Goal: Transaction & Acquisition: Purchase product/service

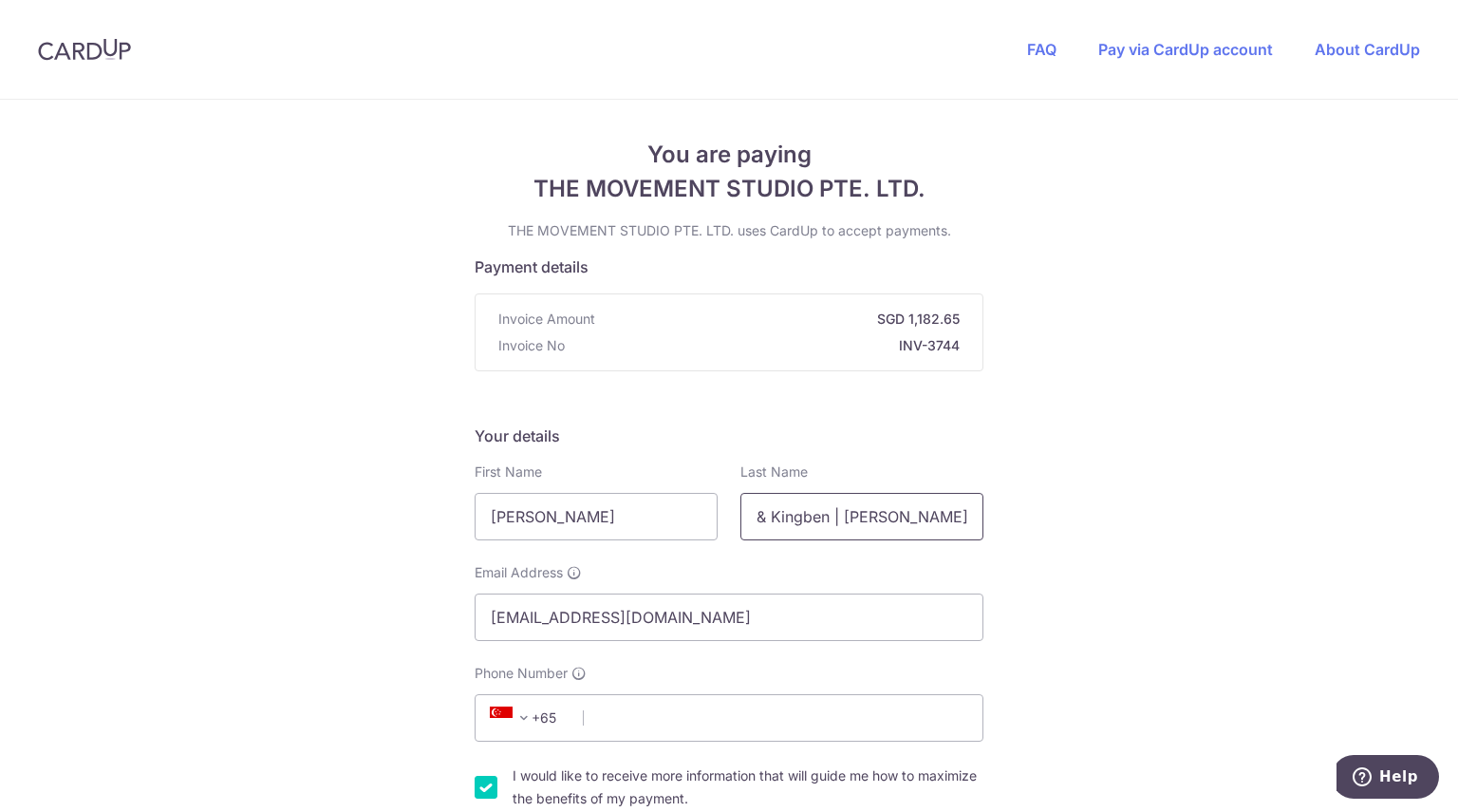
scroll to position [0, 35]
drag, startPoint x: 750, startPoint y: 511, endPoint x: 1010, endPoint y: 519, distance: 260.1
type input "S"
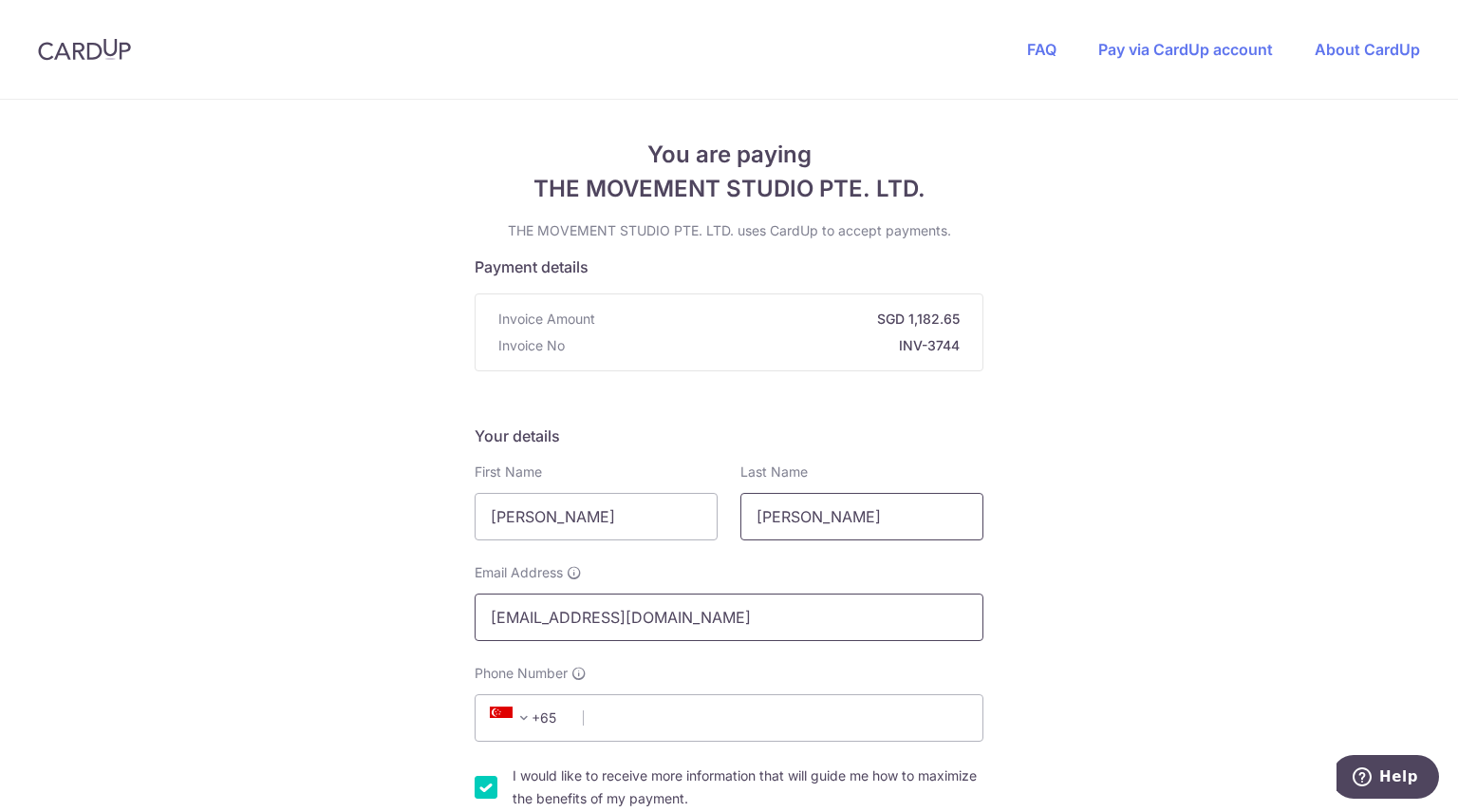
type input "[PERSON_NAME]"
drag, startPoint x: 785, startPoint y: 624, endPoint x: 456, endPoint y: 598, distance: 330.0
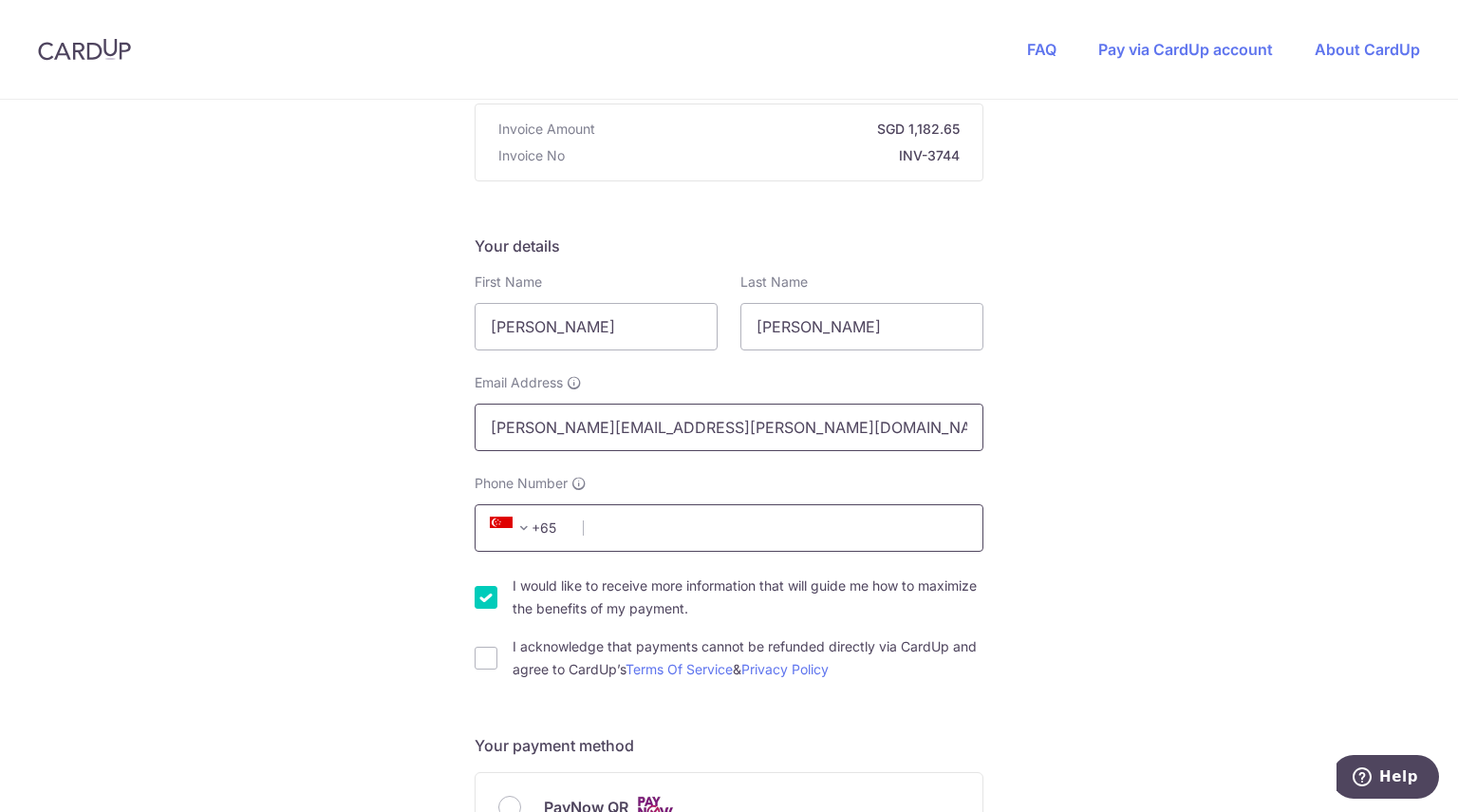
type input "[PERSON_NAME][EMAIL_ADDRESS][PERSON_NAME][DOMAIN_NAME]"
click at [615, 522] on input "Phone Number" at bounding box center [729, 528] width 509 height 47
type input "90284980"
click at [484, 599] on input "I would like to receive more information that will guide me how to maximize the…" at bounding box center [486, 597] width 23 height 23
checkbox input "false"
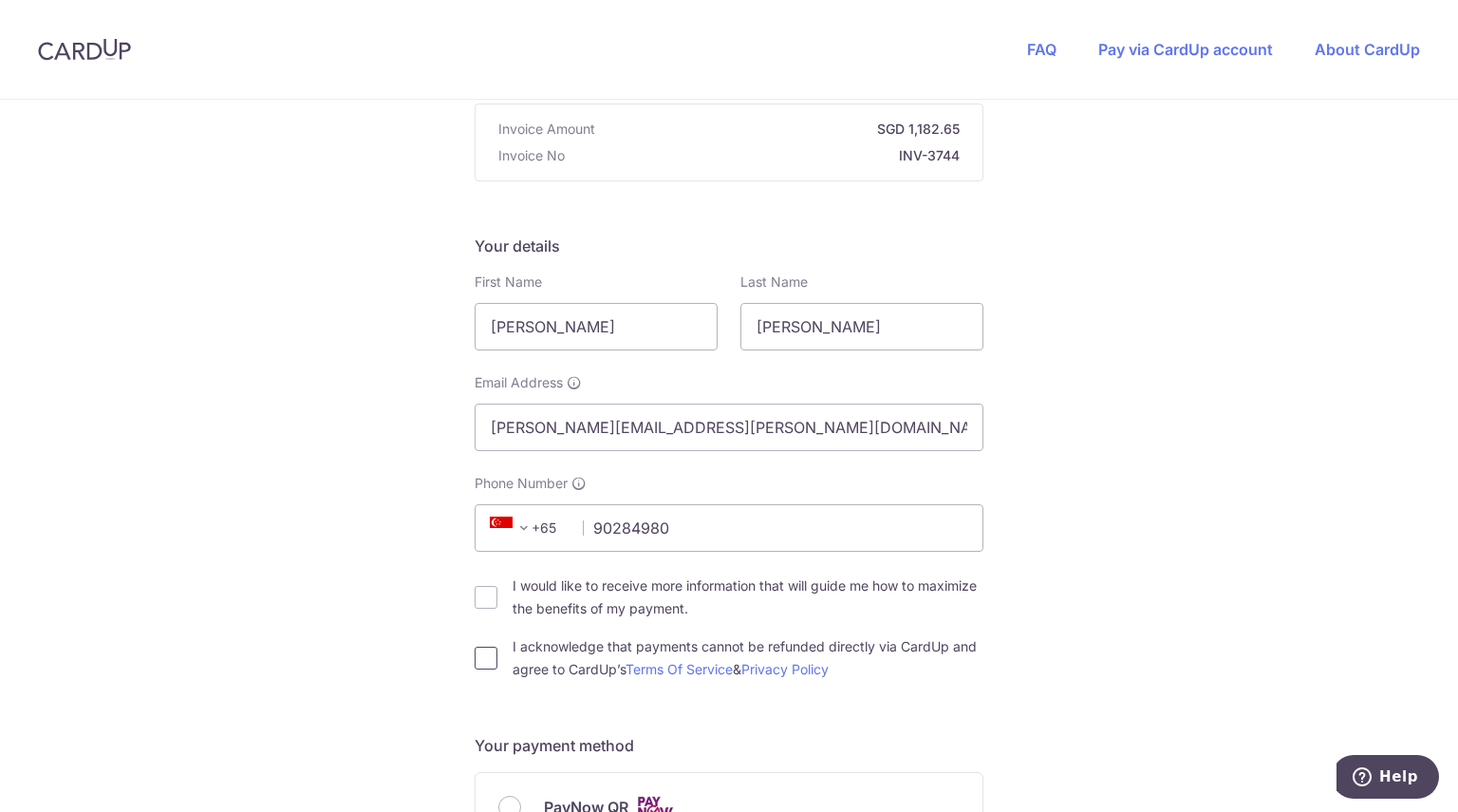
click at [484, 665] on input "I acknowledge that payments cannot be refunded directly via CardUp and agree to…" at bounding box center [486, 658] width 23 height 23
checkbox input "true"
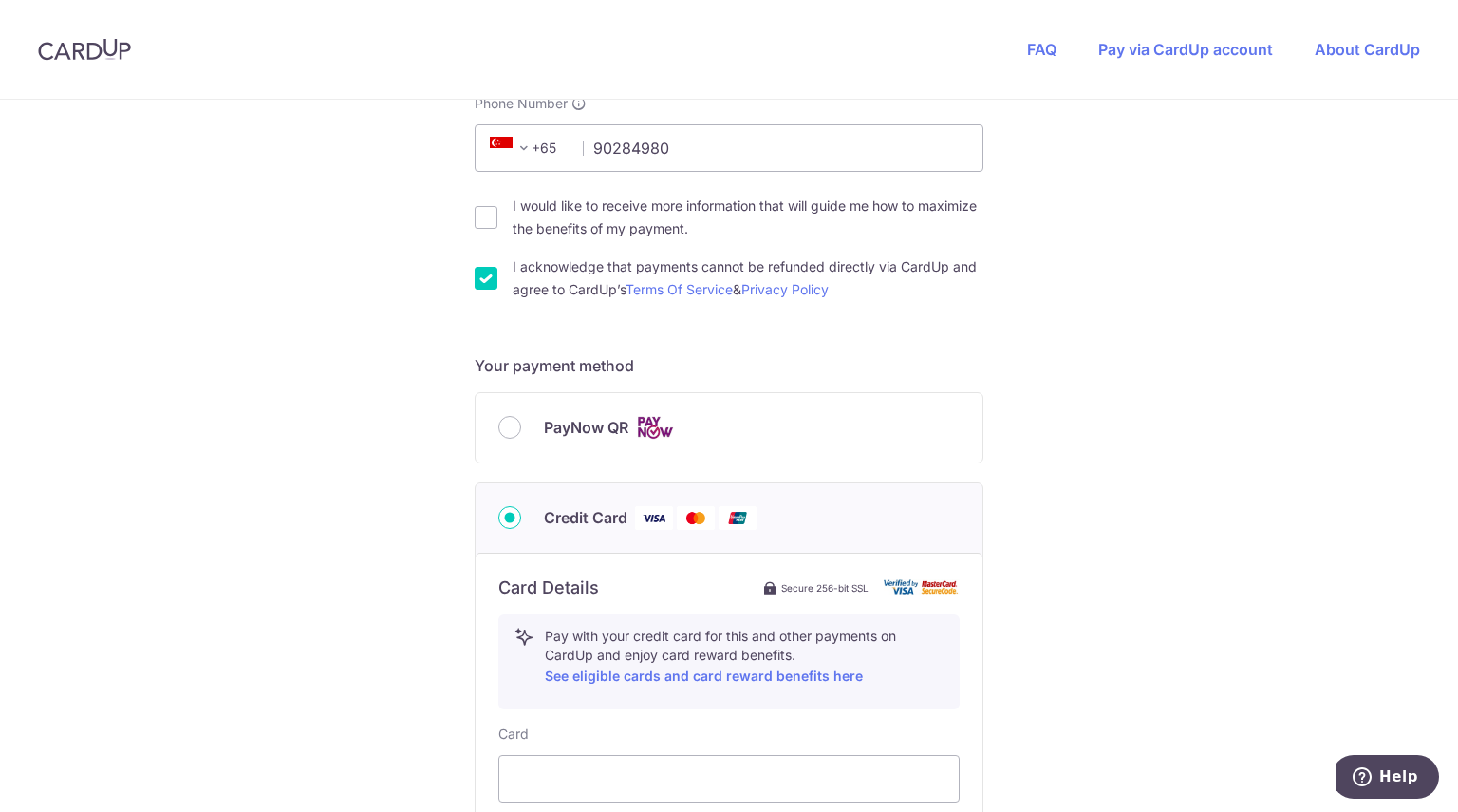
scroll to position [950, 0]
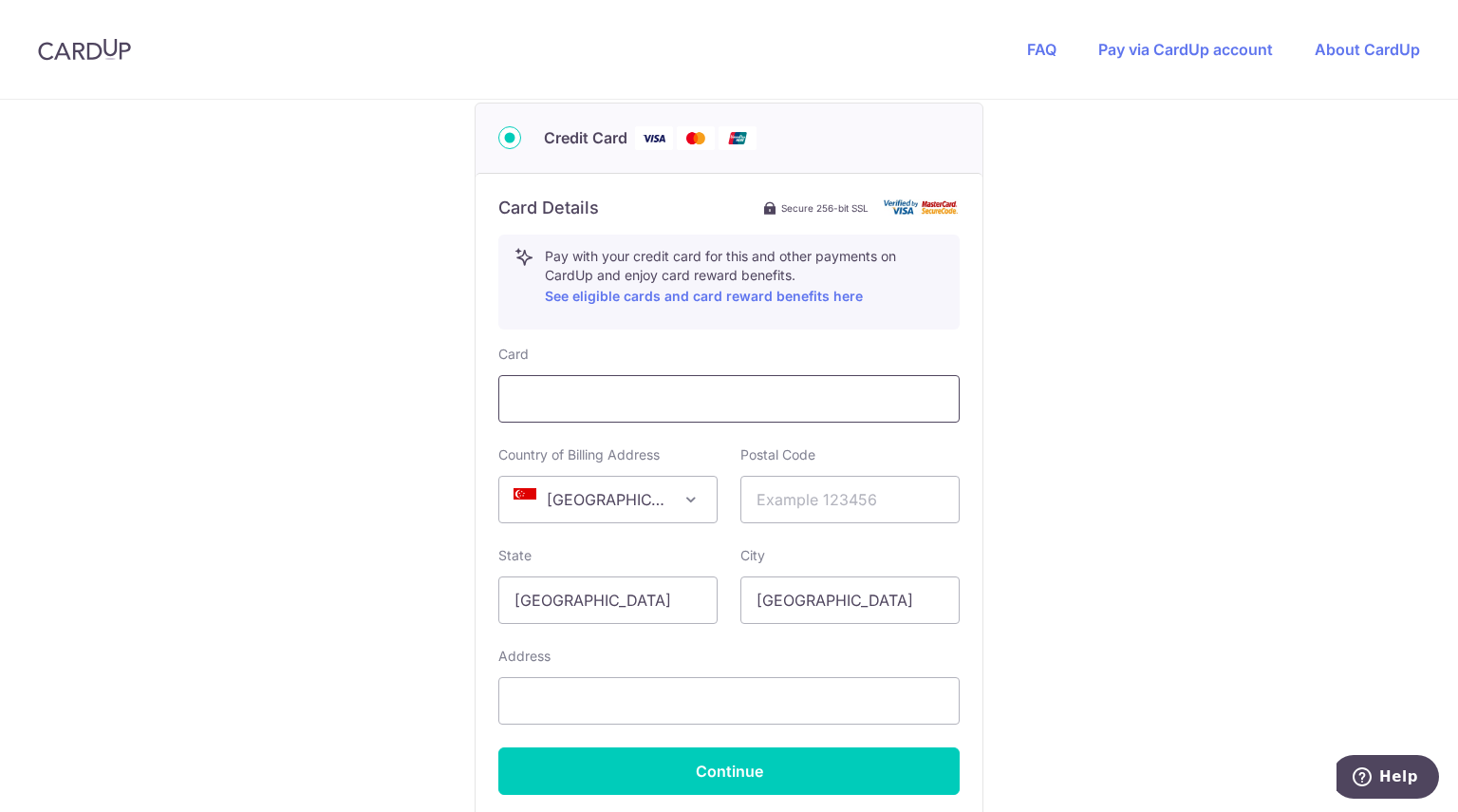
click at [618, 409] on div at bounding box center [729, 398] width 461 height 47
click at [766, 498] on input "text" at bounding box center [849, 499] width 219 height 47
type input "118572"
click at [1196, 504] on div "You are paying THE MOVEMENT STUDIO PTE. LTD. THE MOVEMENT STUDIO PTE. LTD. uses…" at bounding box center [729, 77] width 1458 height 1852
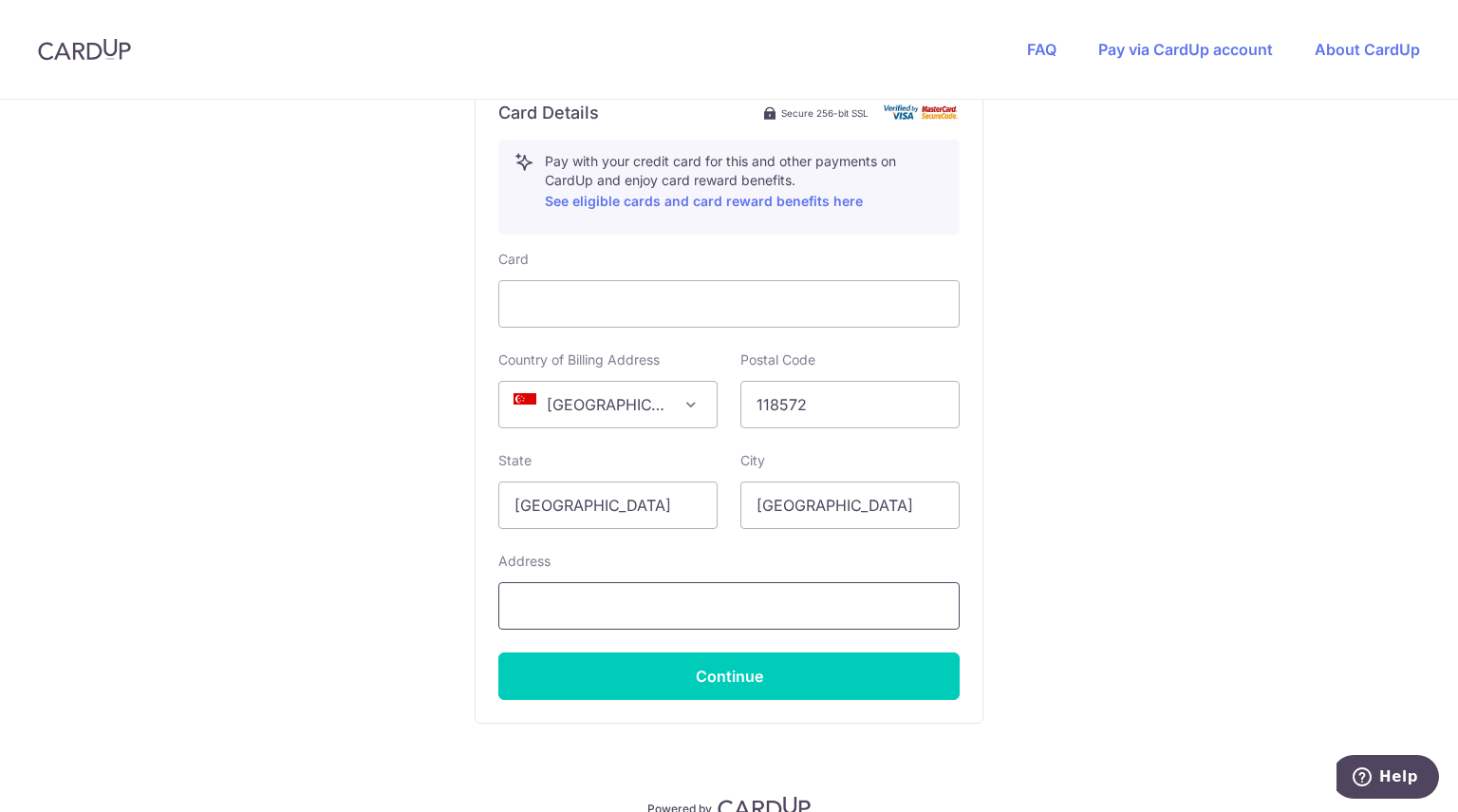
click at [831, 616] on input "text" at bounding box center [729, 606] width 461 height 47
type input "[STREET_ADDRESS] Landridge"
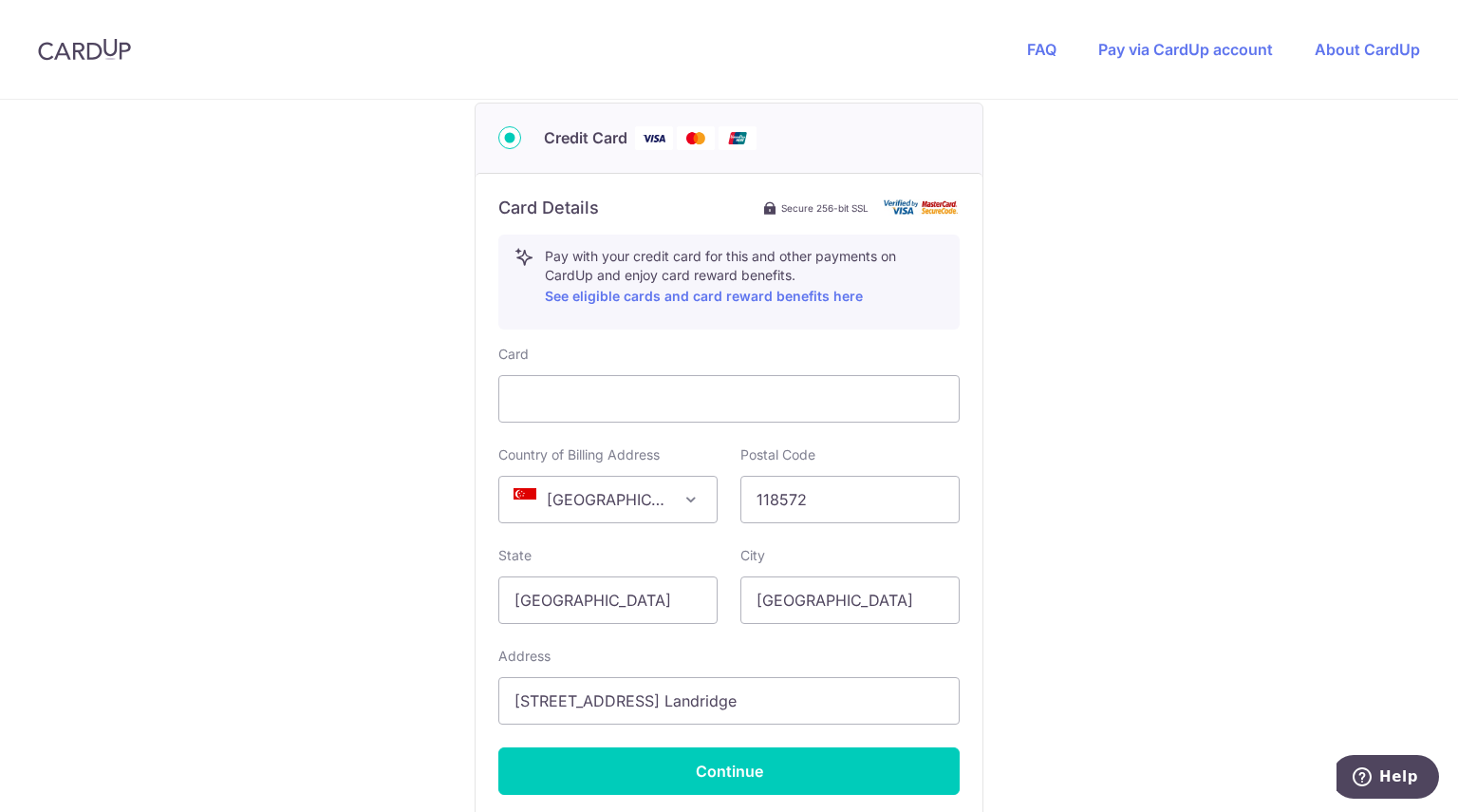
scroll to position [1137, 0]
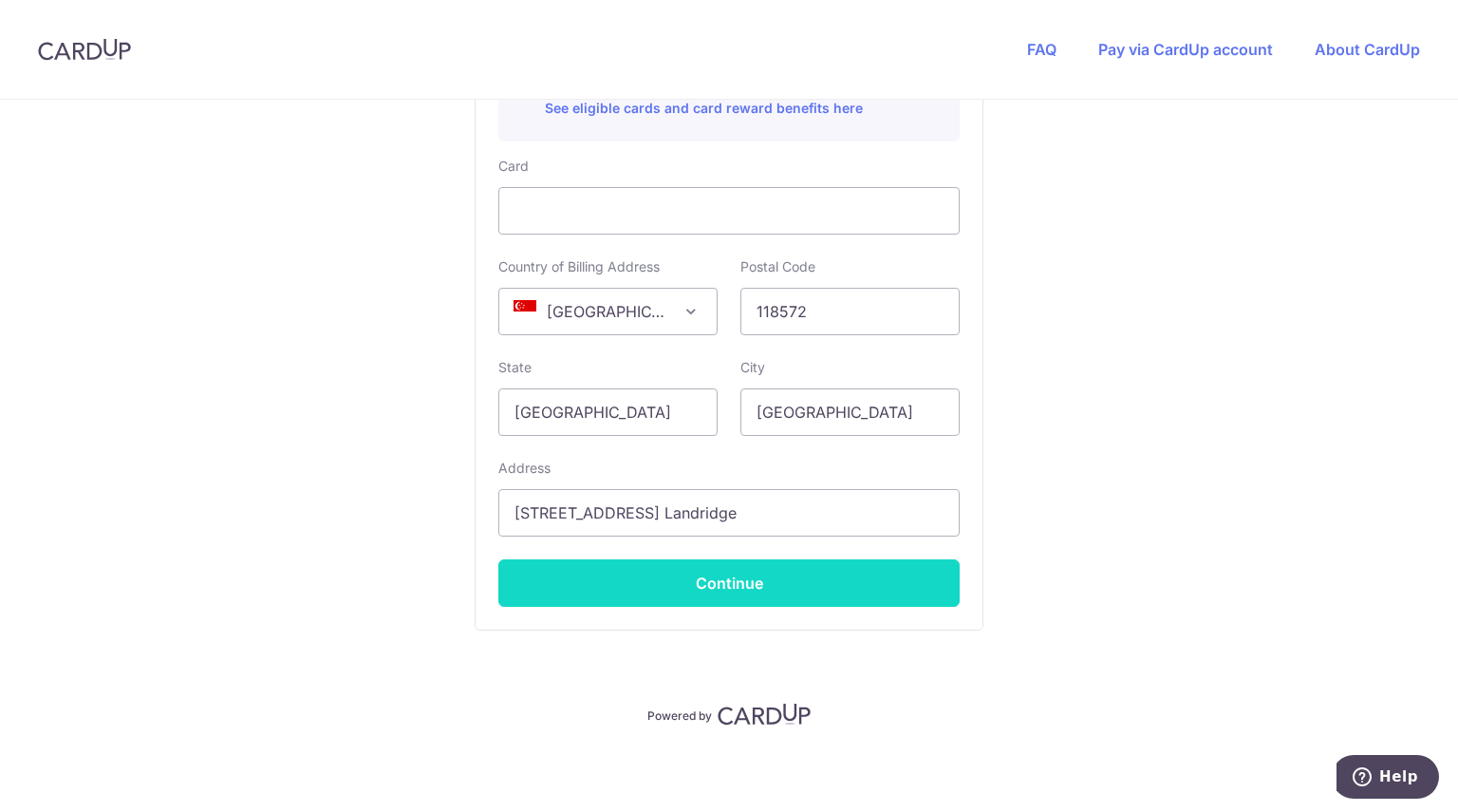
click at [767, 575] on button "Continue" at bounding box center [729, 583] width 461 height 47
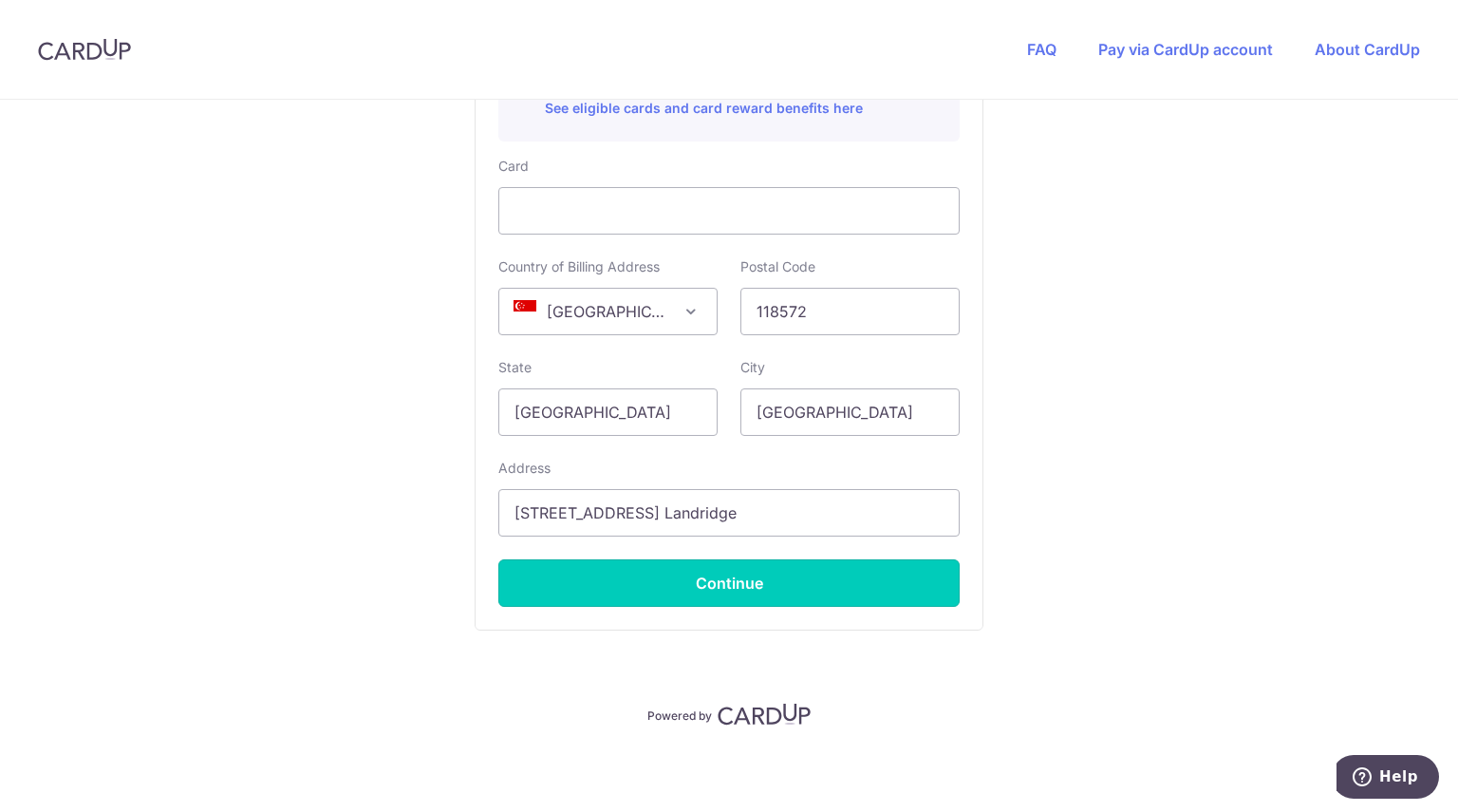
type input "**** 5922"
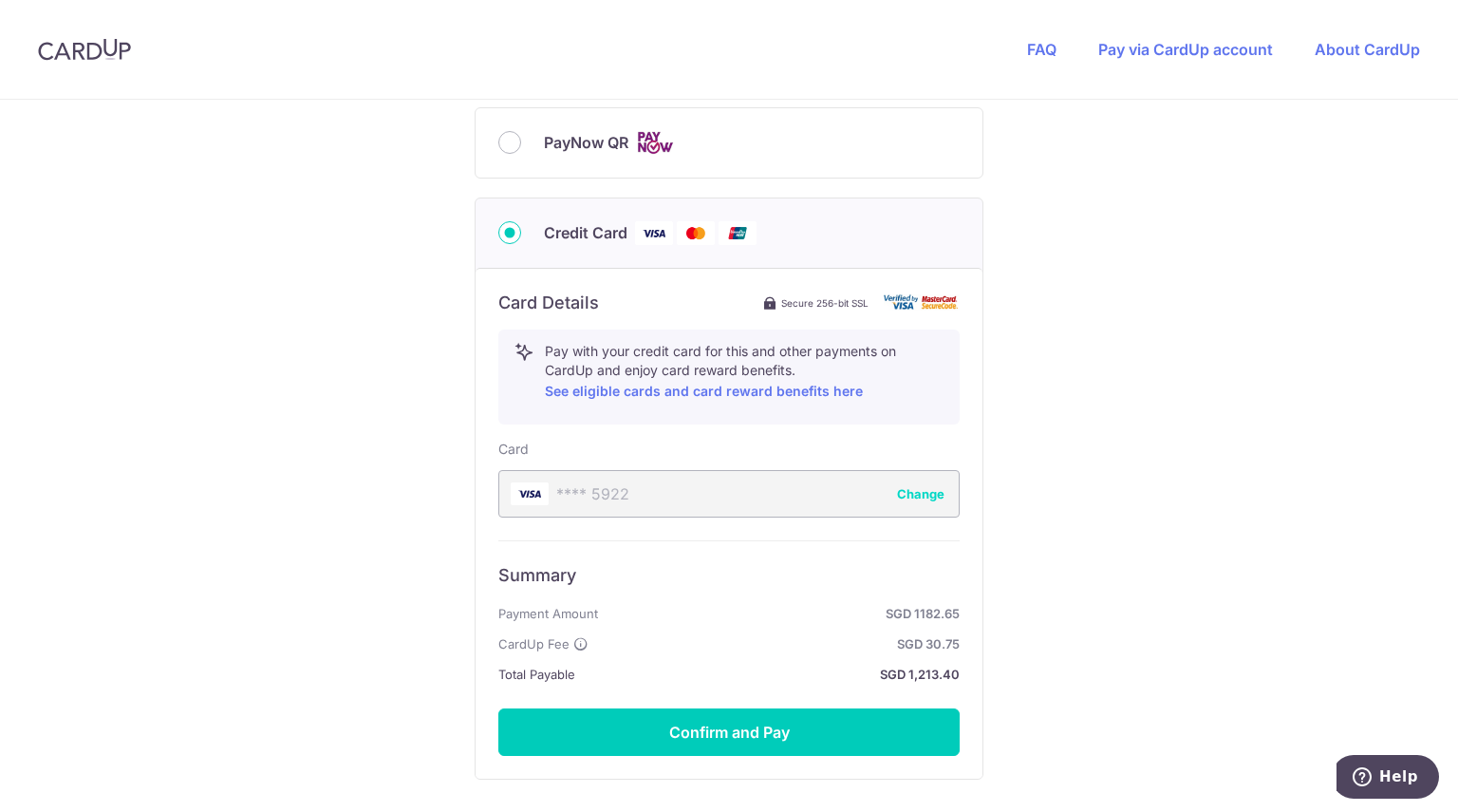
scroll to position [1003, 0]
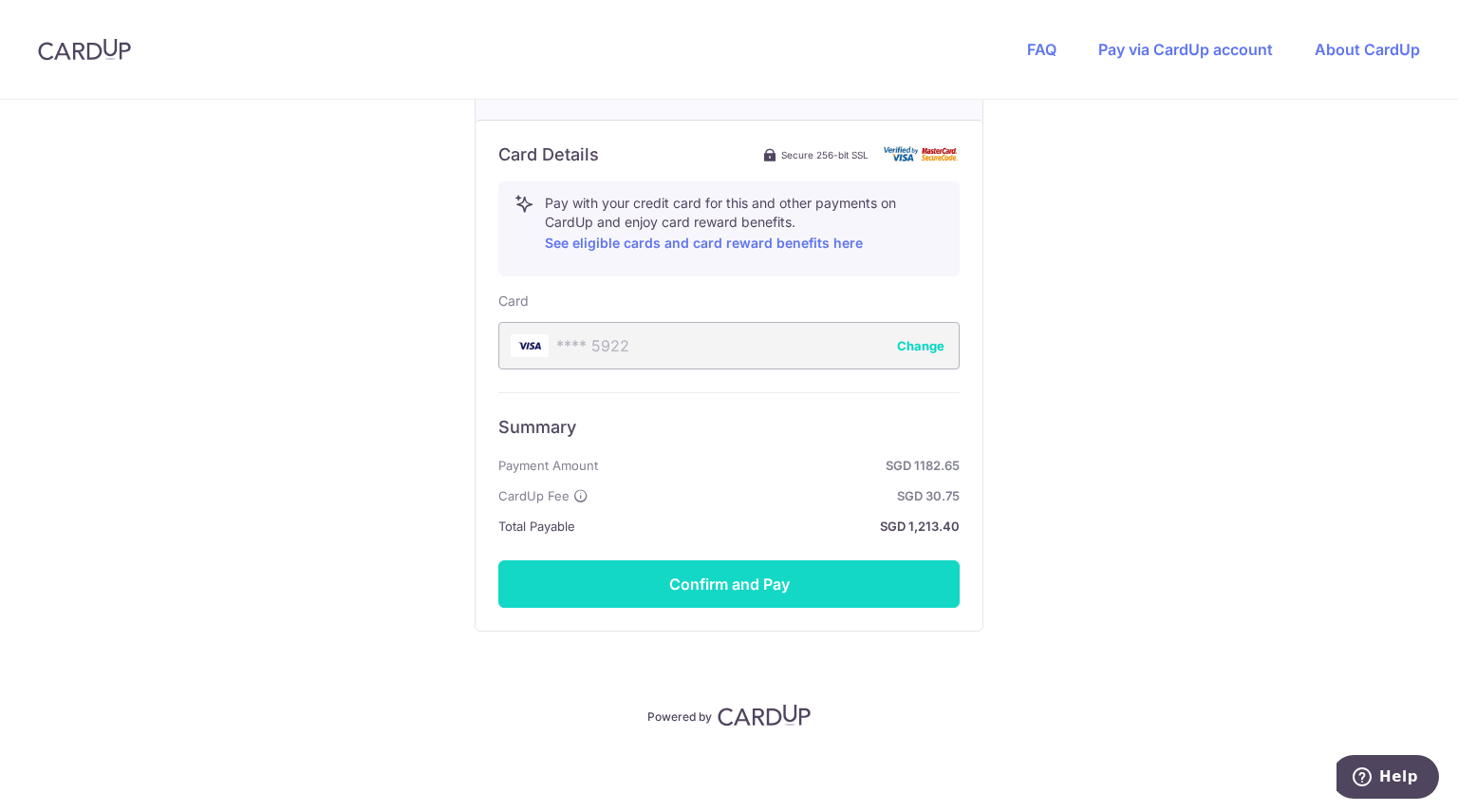
click at [741, 580] on button "Confirm and Pay" at bounding box center [729, 584] width 461 height 47
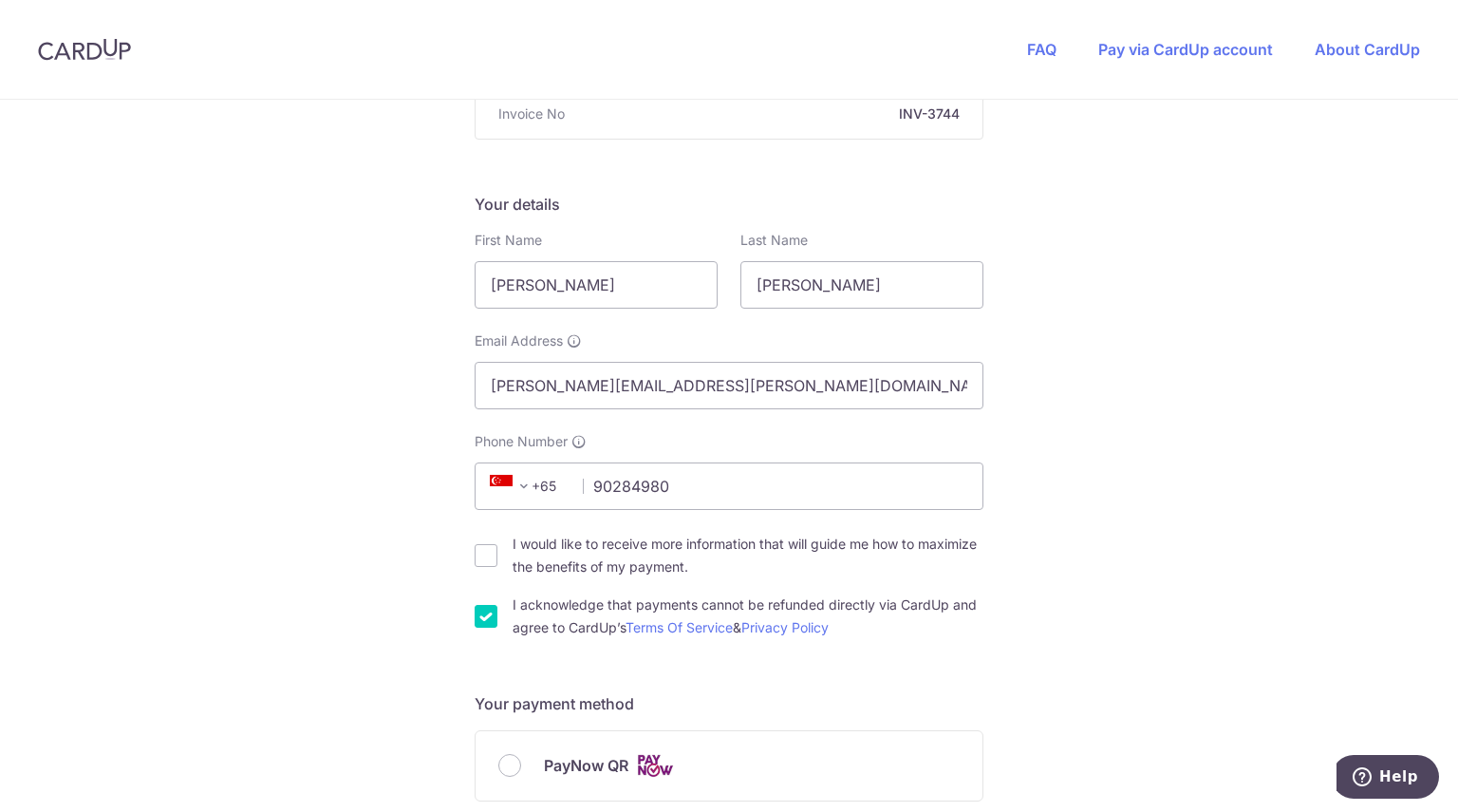
scroll to position [611, 0]
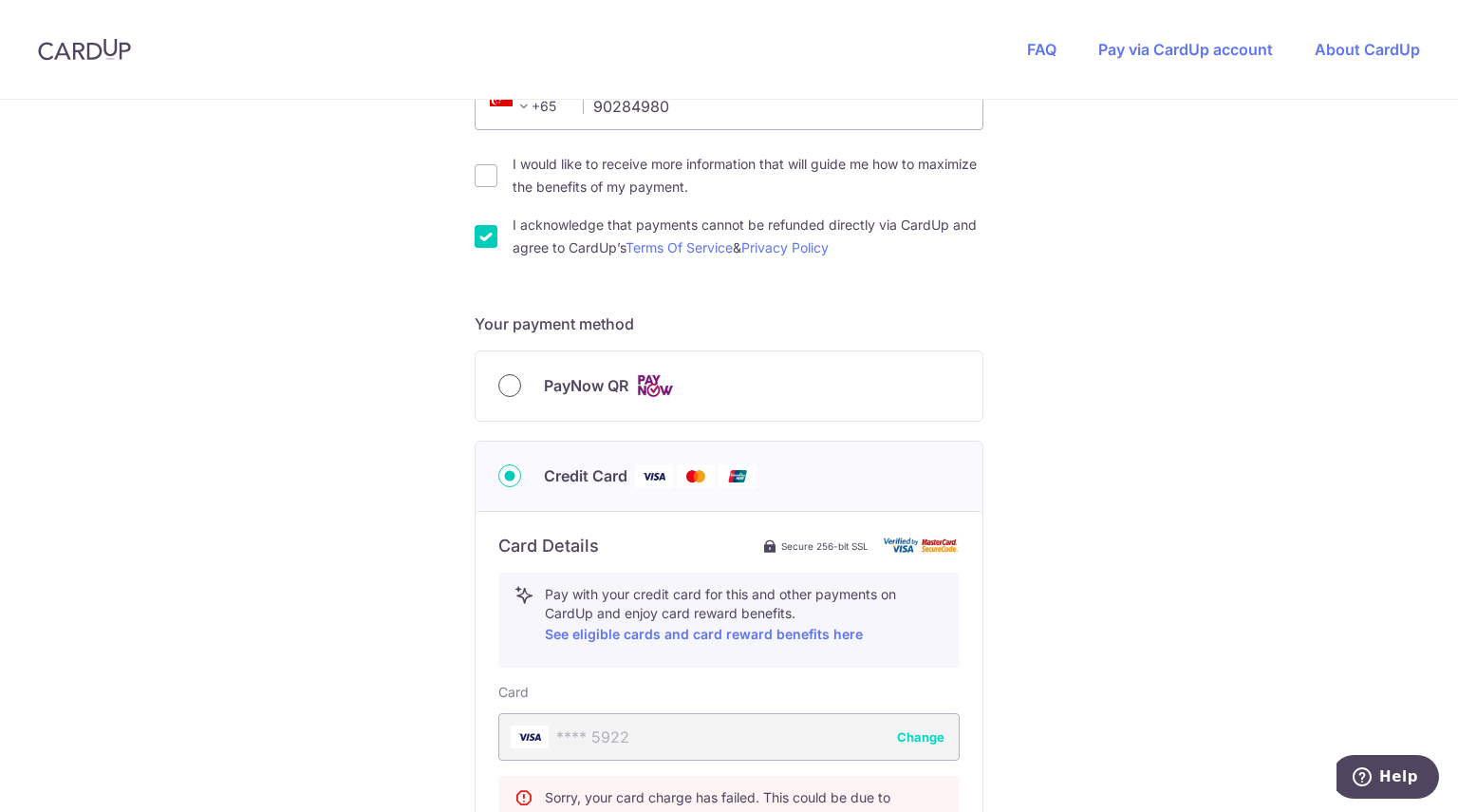
click at [506, 381] on input "PayNow QR" at bounding box center [509, 385] width 23 height 23
radio input "true"
